Goal: Task Accomplishment & Management: Use online tool/utility

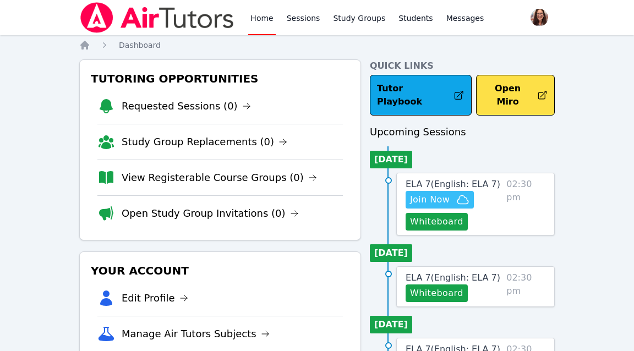
click at [425, 193] on span "Join Now" at bounding box center [430, 199] width 40 height 13
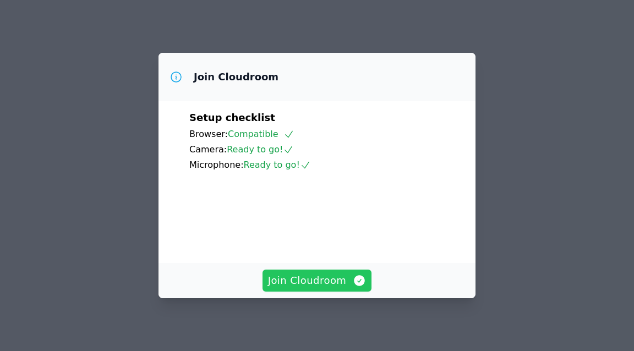
click at [326, 285] on span "Join Cloudroom" at bounding box center [317, 280] width 98 height 15
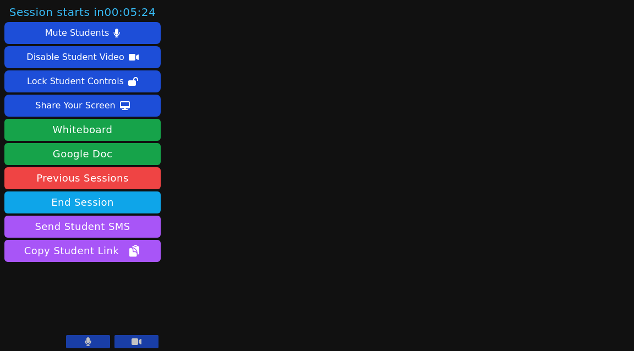
click at [96, 335] on button at bounding box center [88, 341] width 44 height 13
click at [89, 344] on icon at bounding box center [87, 341] width 11 height 9
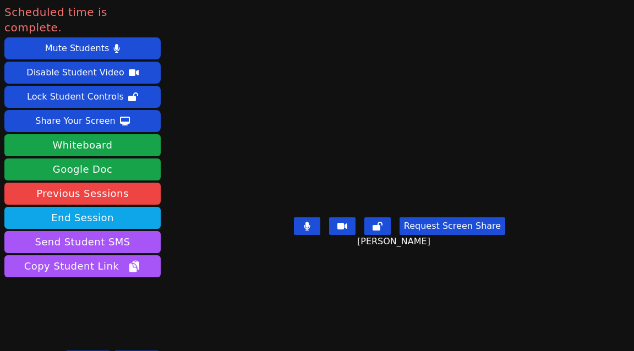
scroll to position [5, 0]
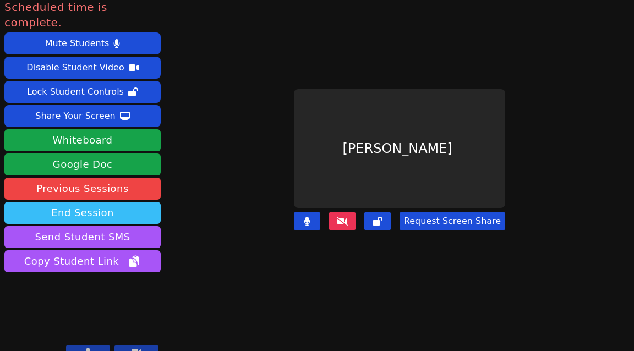
click at [99, 202] on button "End Session" at bounding box center [82, 213] width 156 height 22
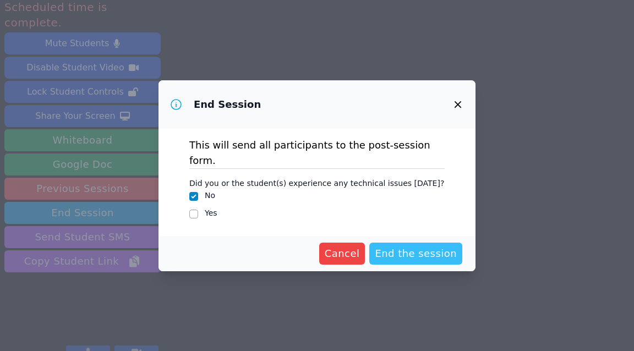
click at [428, 249] on span "End the session" at bounding box center [416, 253] width 82 height 15
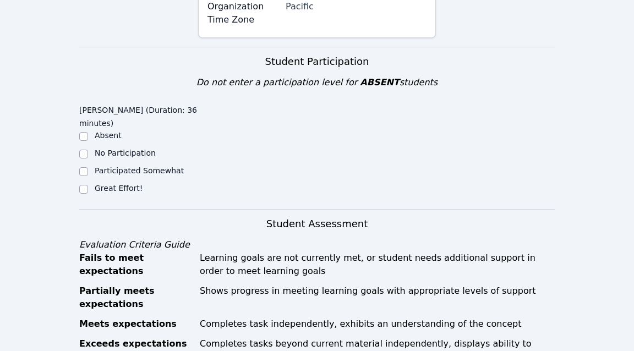
scroll to position [337, 0]
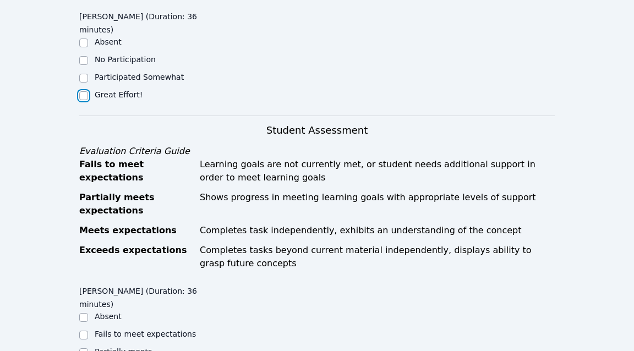
click at [81, 92] on input "Great Effort!" at bounding box center [83, 95] width 9 height 9
checkbox input "true"
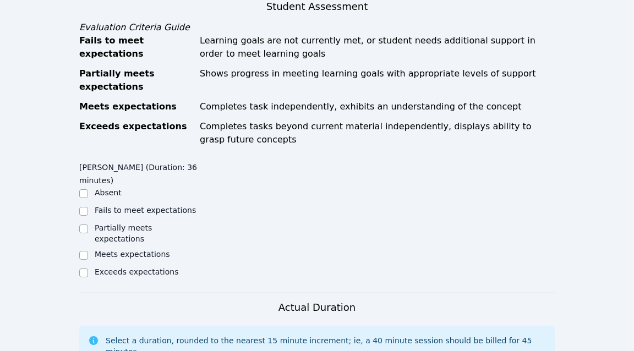
scroll to position [552, 0]
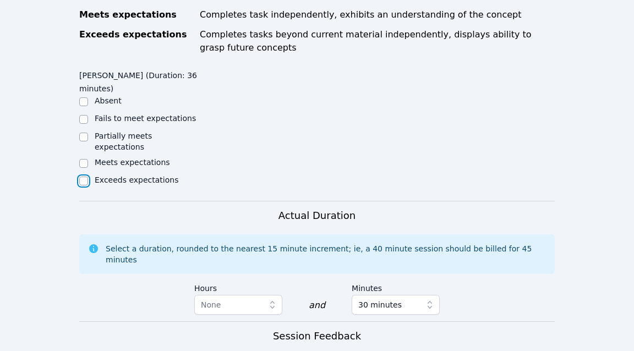
click at [87, 177] on input "Exceeds expectations" at bounding box center [83, 181] width 9 height 9
checkbox input "true"
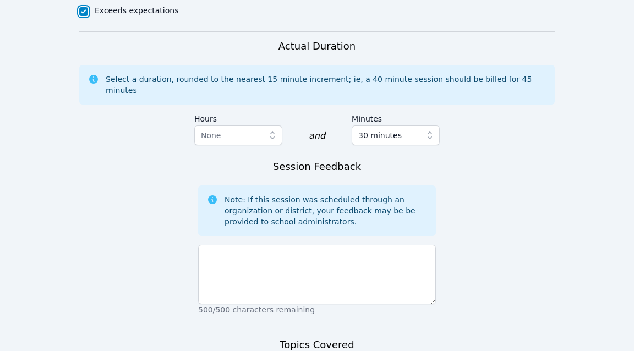
scroll to position [742, 0]
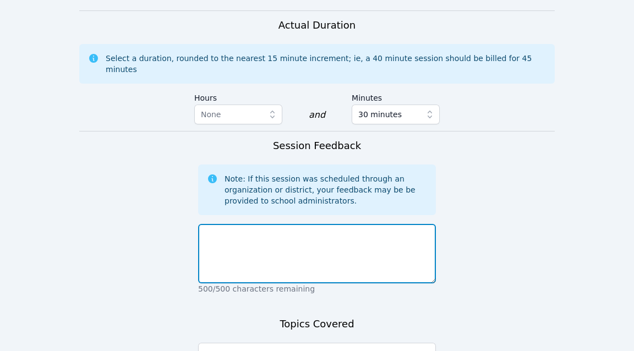
click at [284, 246] on textarea at bounding box center [317, 253] width 238 height 59
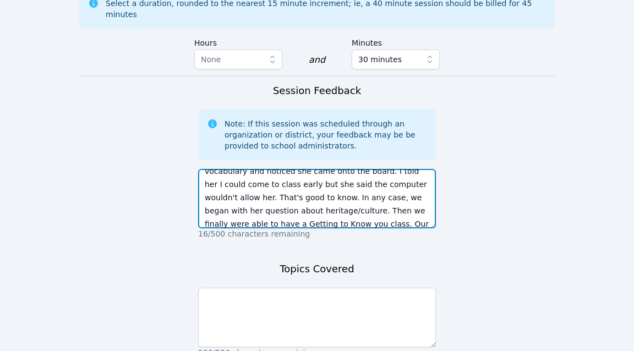
scroll to position [60, 0]
type textarea "[PERSON_NAME] is a joy to work with. I love how engaged she is, how she's sweet…"
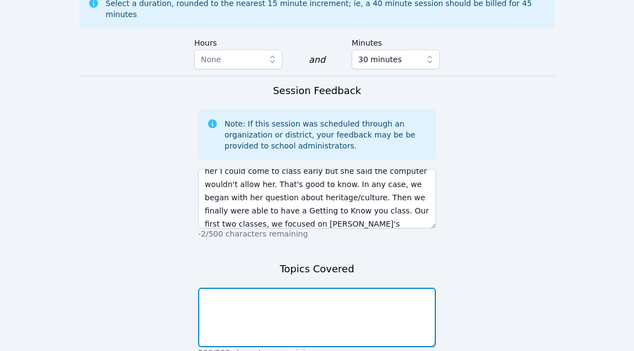
click at [275, 290] on textarea at bounding box center [317, 317] width 238 height 59
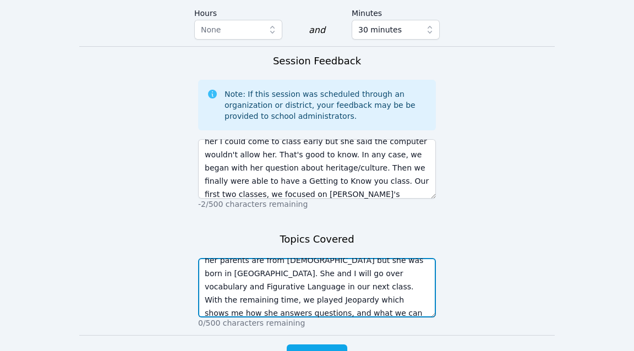
scroll to position [875, 0]
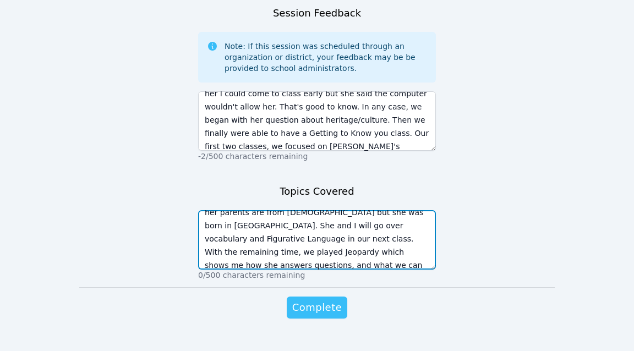
type textarea "[DATE] we began with introductions and I learned all about [PERSON_NAME]'s sibl…"
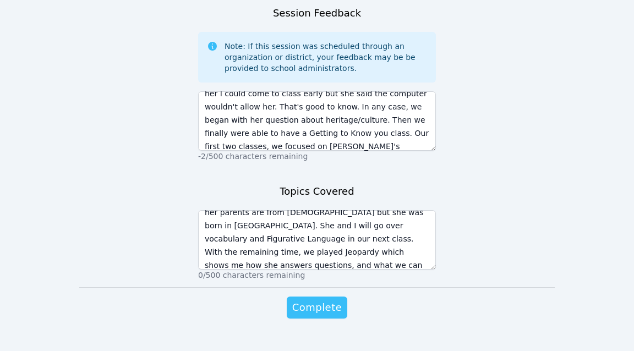
click at [314, 300] on span "Complete" at bounding box center [316, 307] width 49 height 15
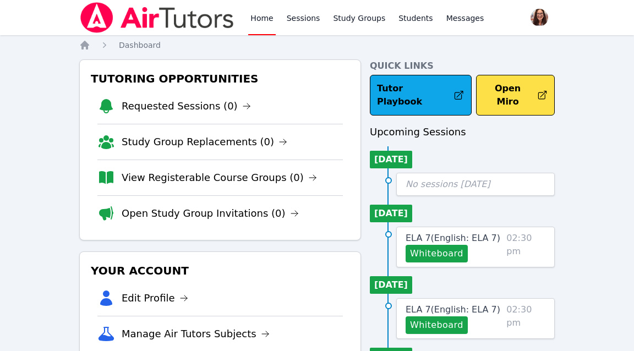
click at [266, 23] on link "Home" at bounding box center [261, 17] width 27 height 35
